Goal: Information Seeking & Learning: Learn about a topic

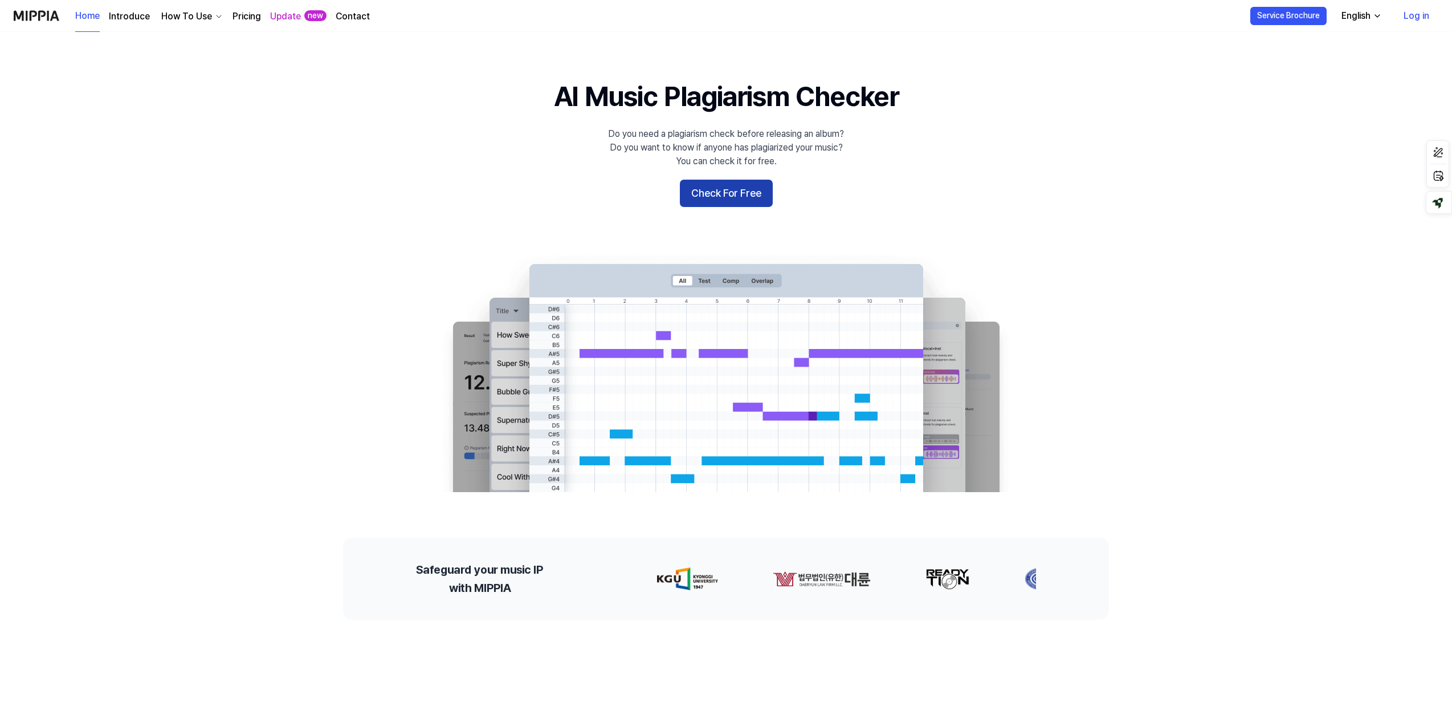
click at [733, 197] on button "Check For Free" at bounding box center [726, 193] width 93 height 27
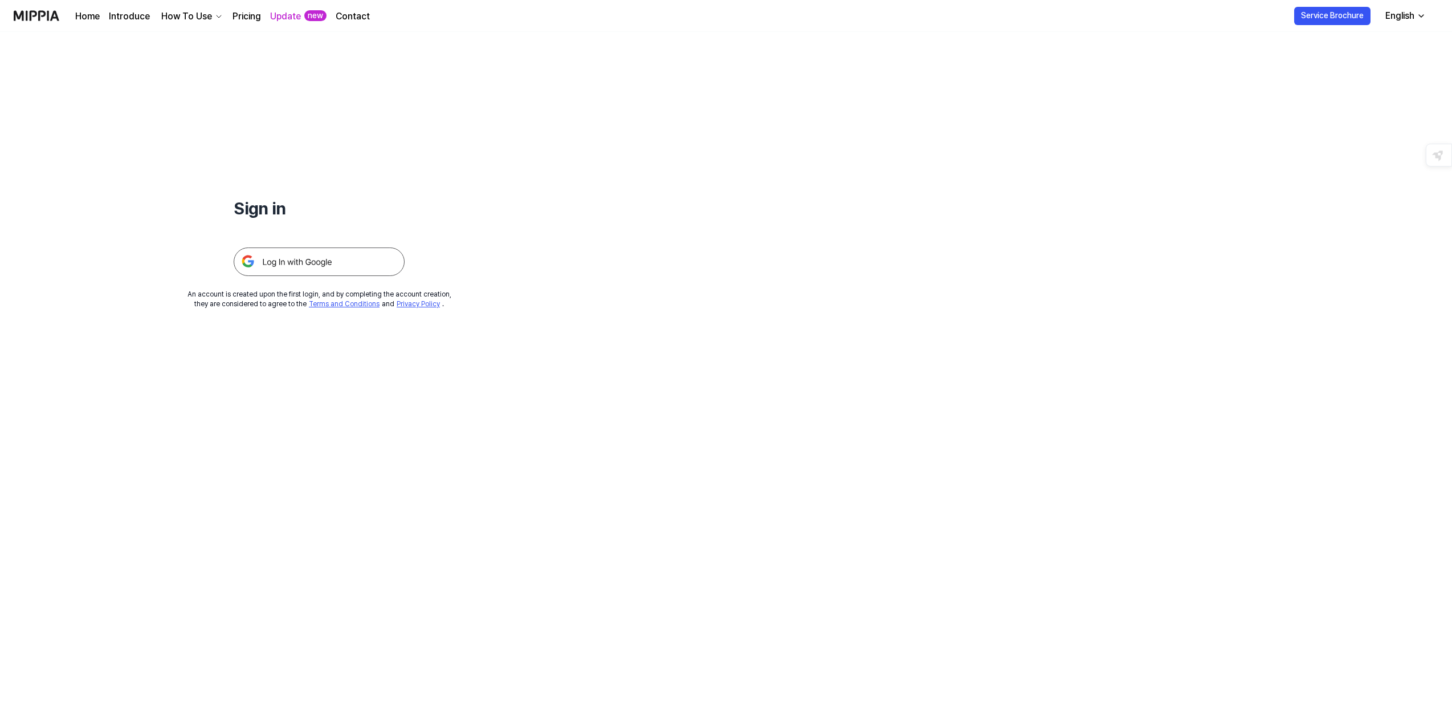
click at [319, 264] on img at bounding box center [319, 261] width 171 height 28
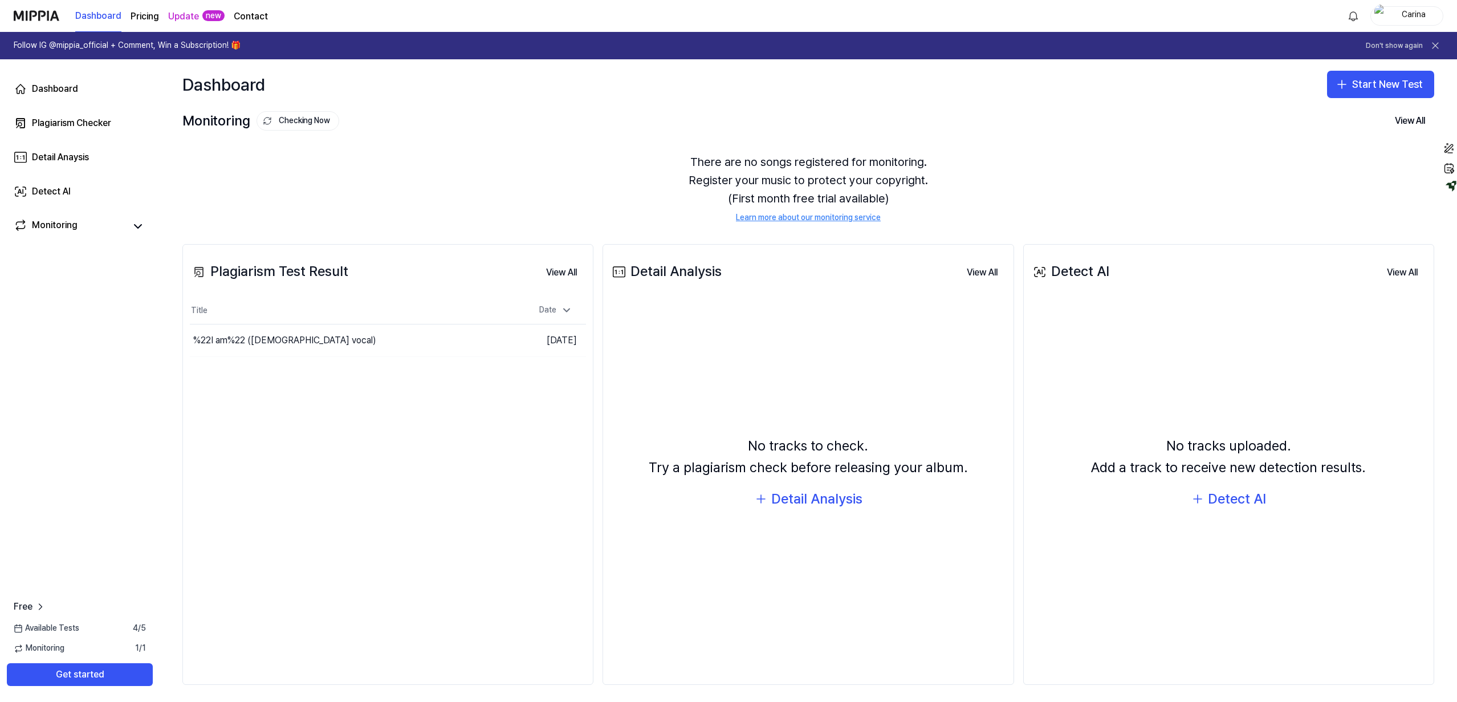
click at [139, 15] on page\) "Pricing" at bounding box center [145, 17] width 28 height 14
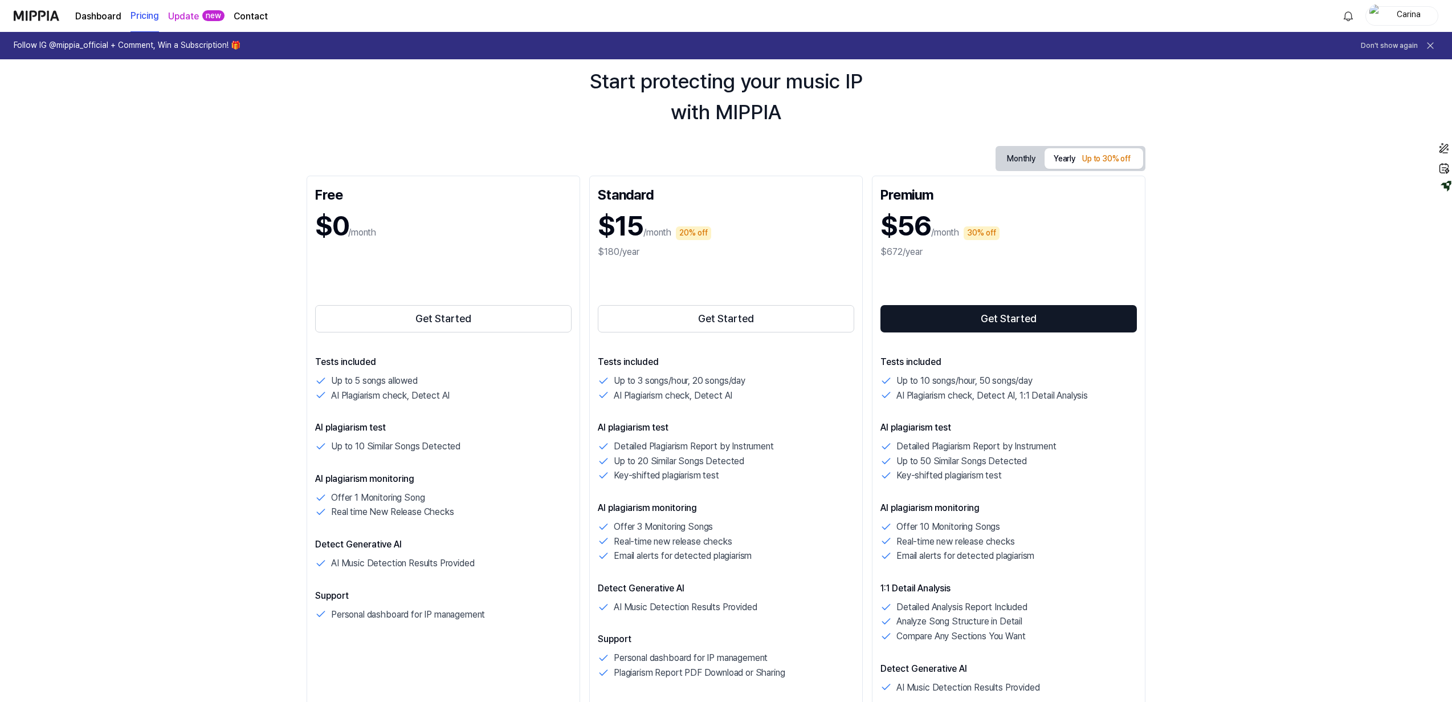
scroll to position [36, 0]
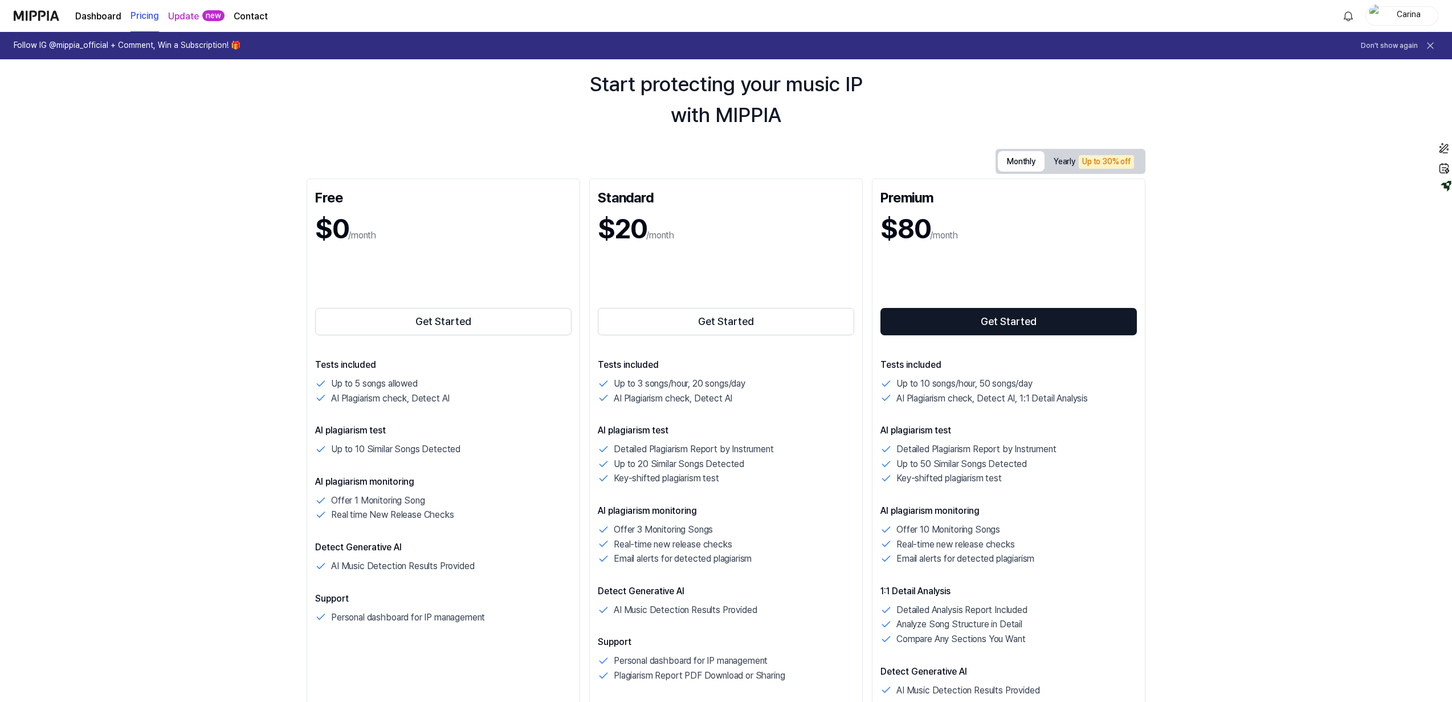
click at [1015, 163] on button "Monthly" at bounding box center [1021, 161] width 47 height 21
click at [189, 18] on link "Update" at bounding box center [183, 17] width 31 height 14
